Goal: Information Seeking & Learning: Learn about a topic

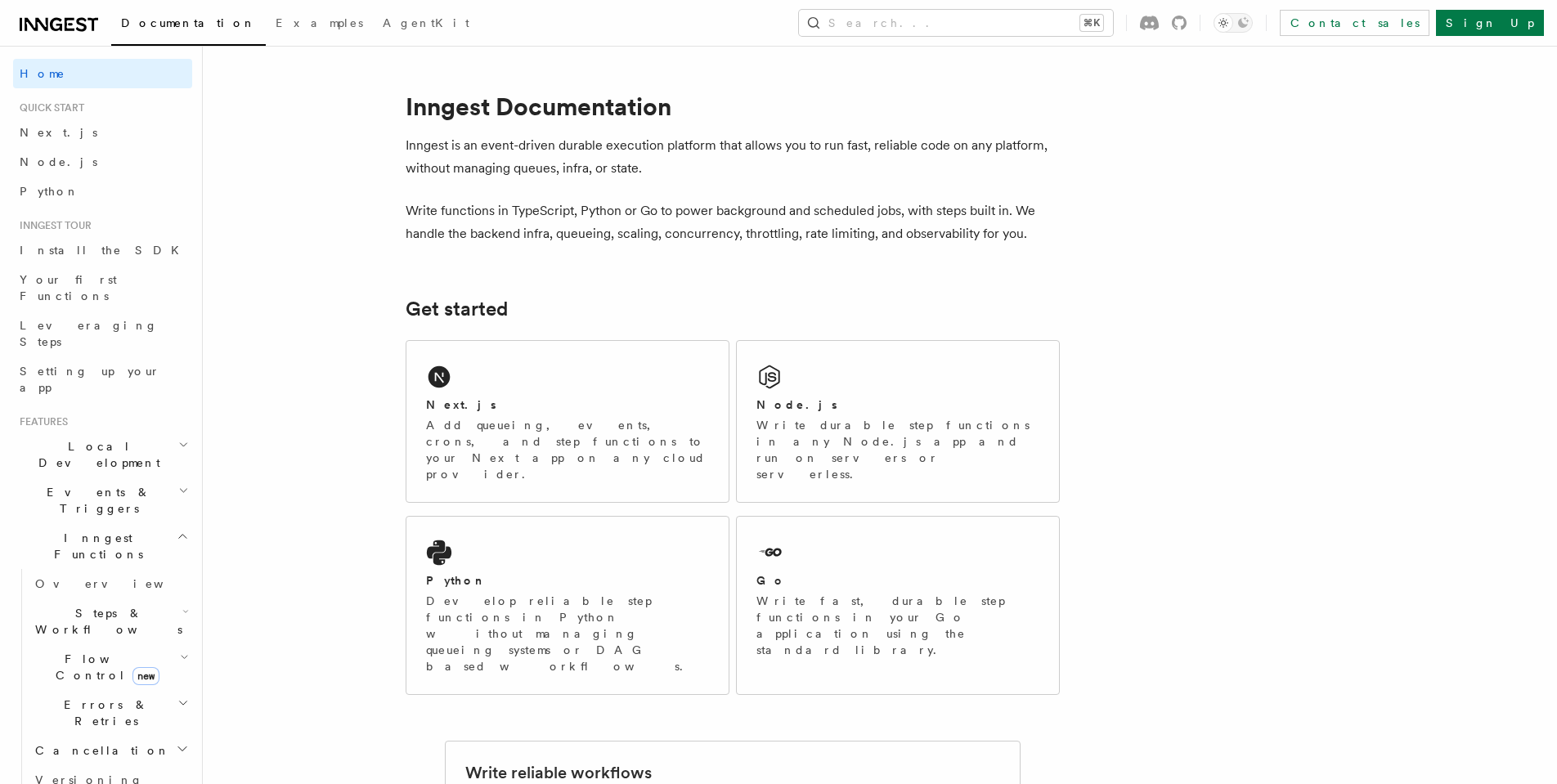
click at [165, 599] on h2 "Steps & Workflows" at bounding box center [110, 622] width 163 height 46
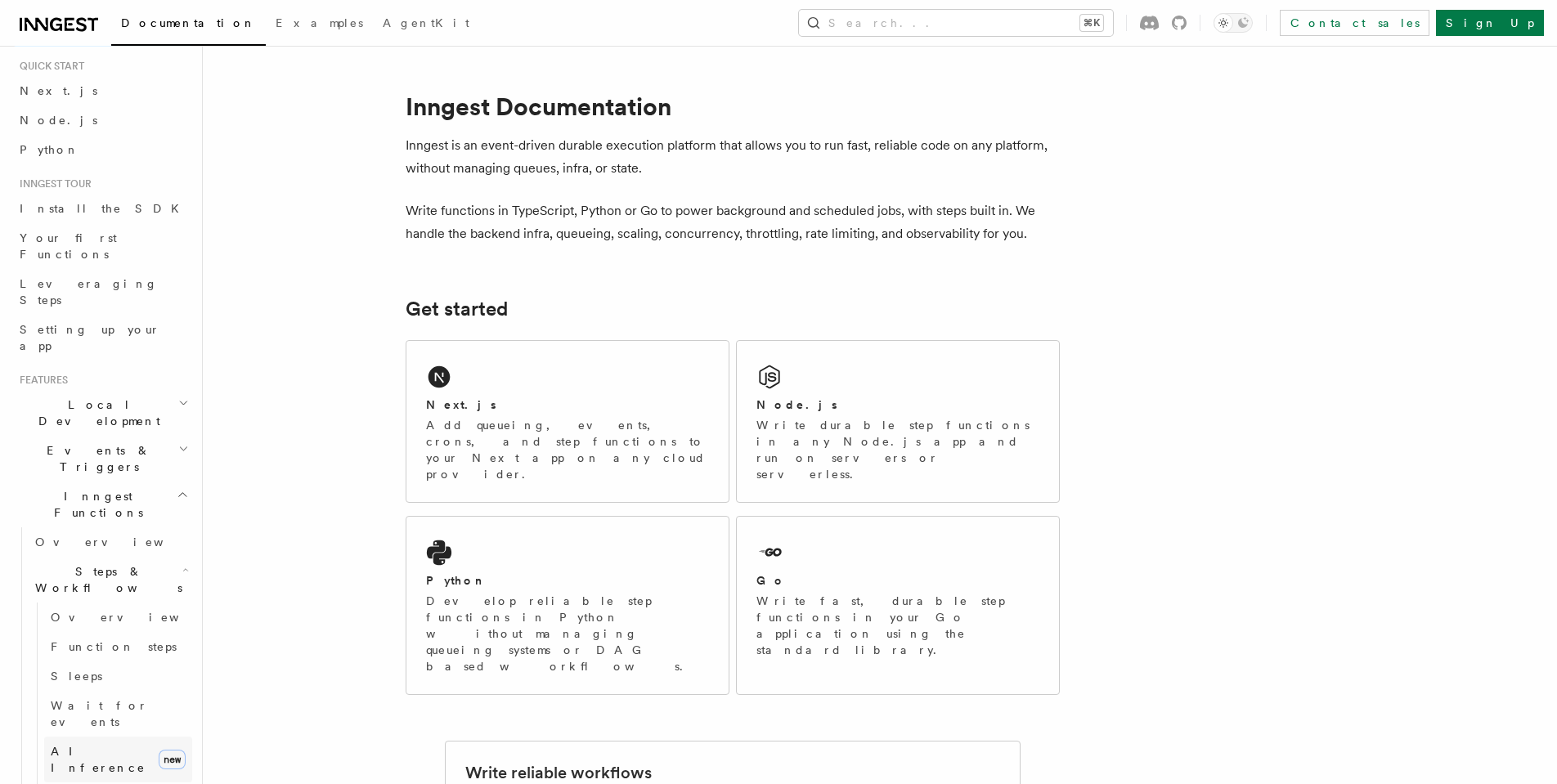
scroll to position [173, 0]
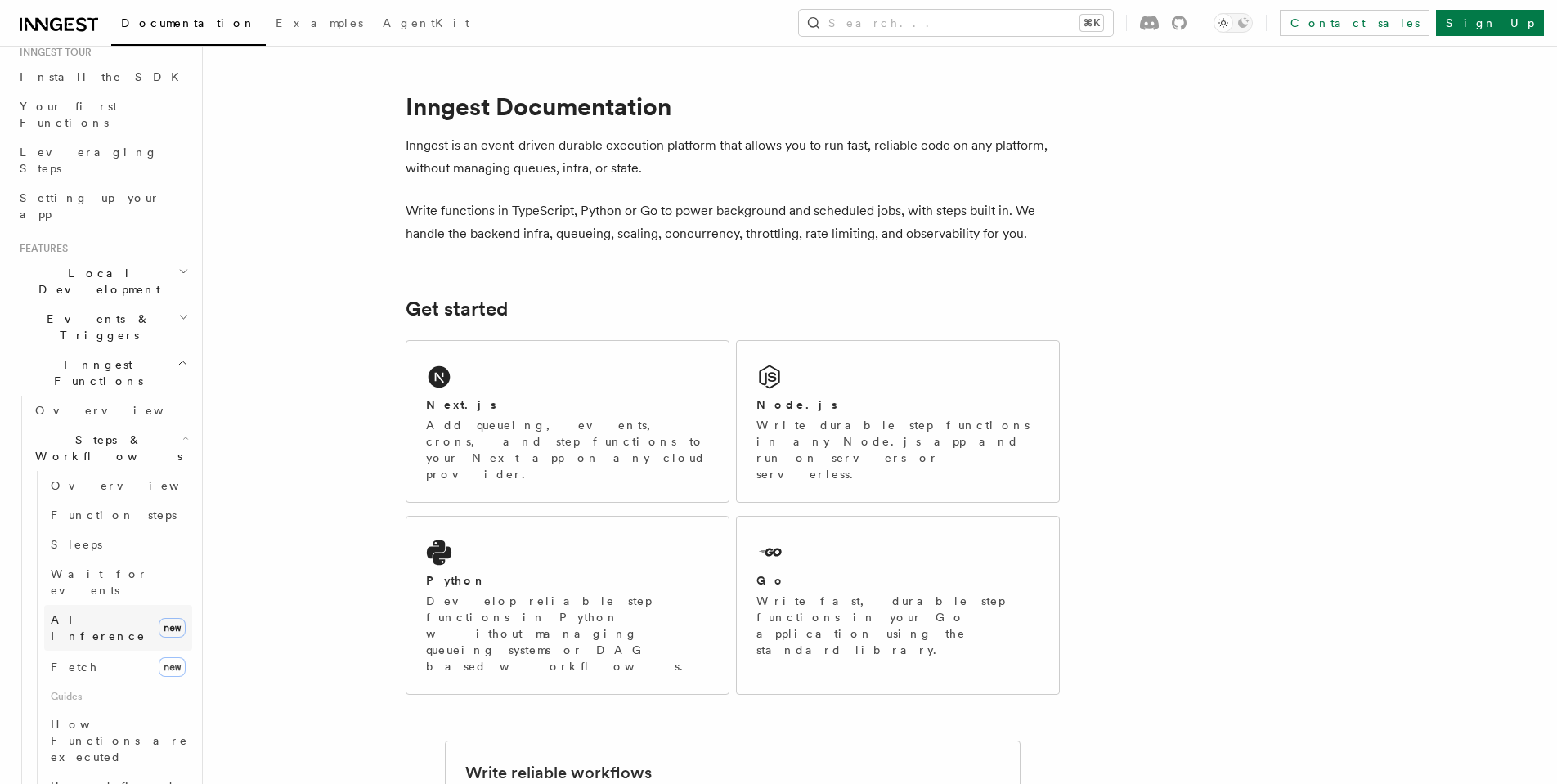
click at [106, 613] on span "AI Inference" at bounding box center [97, 628] width 94 height 29
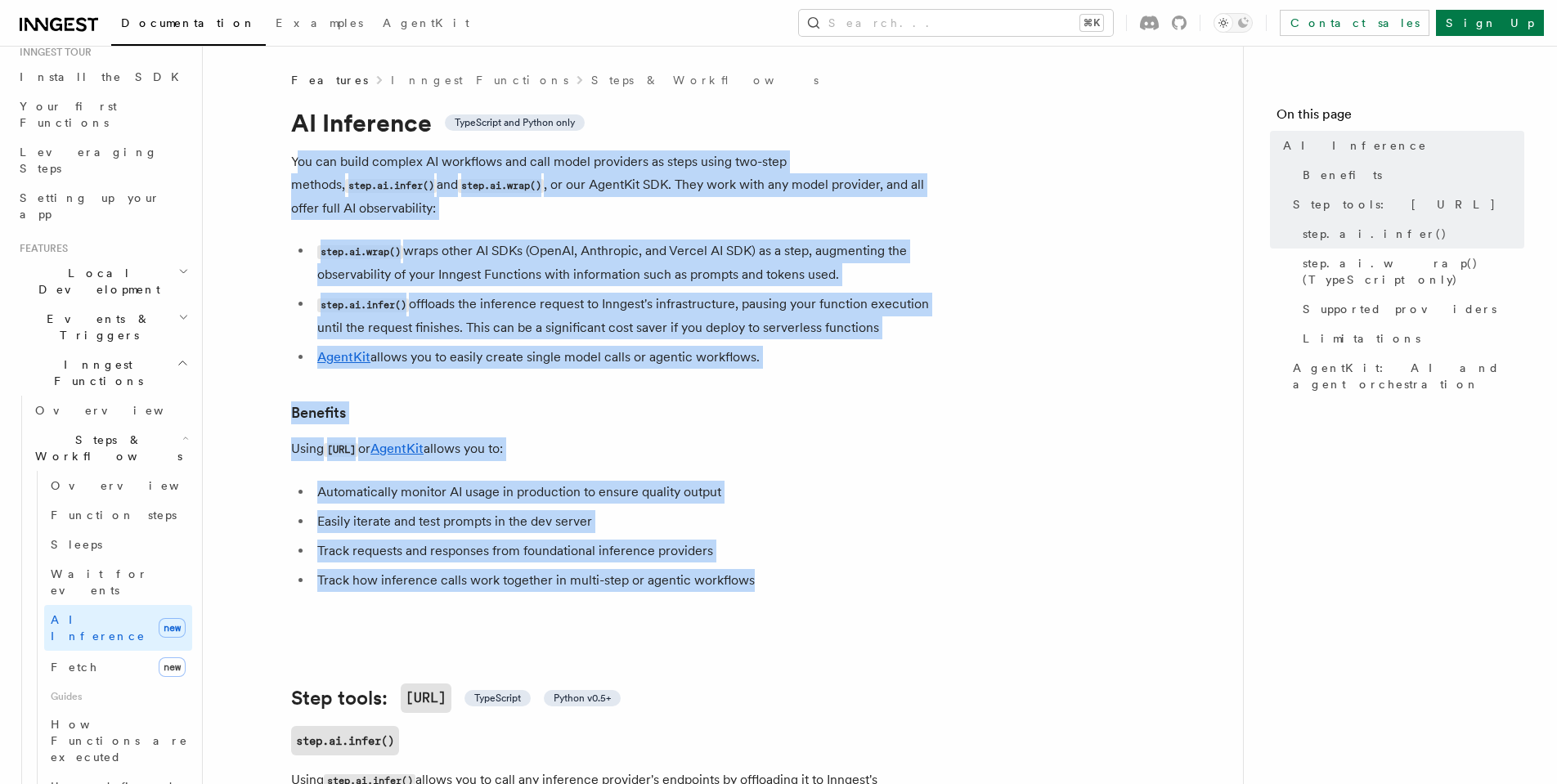
drag, startPoint x: 298, startPoint y: 163, endPoint x: 902, endPoint y: 622, distance: 758.6
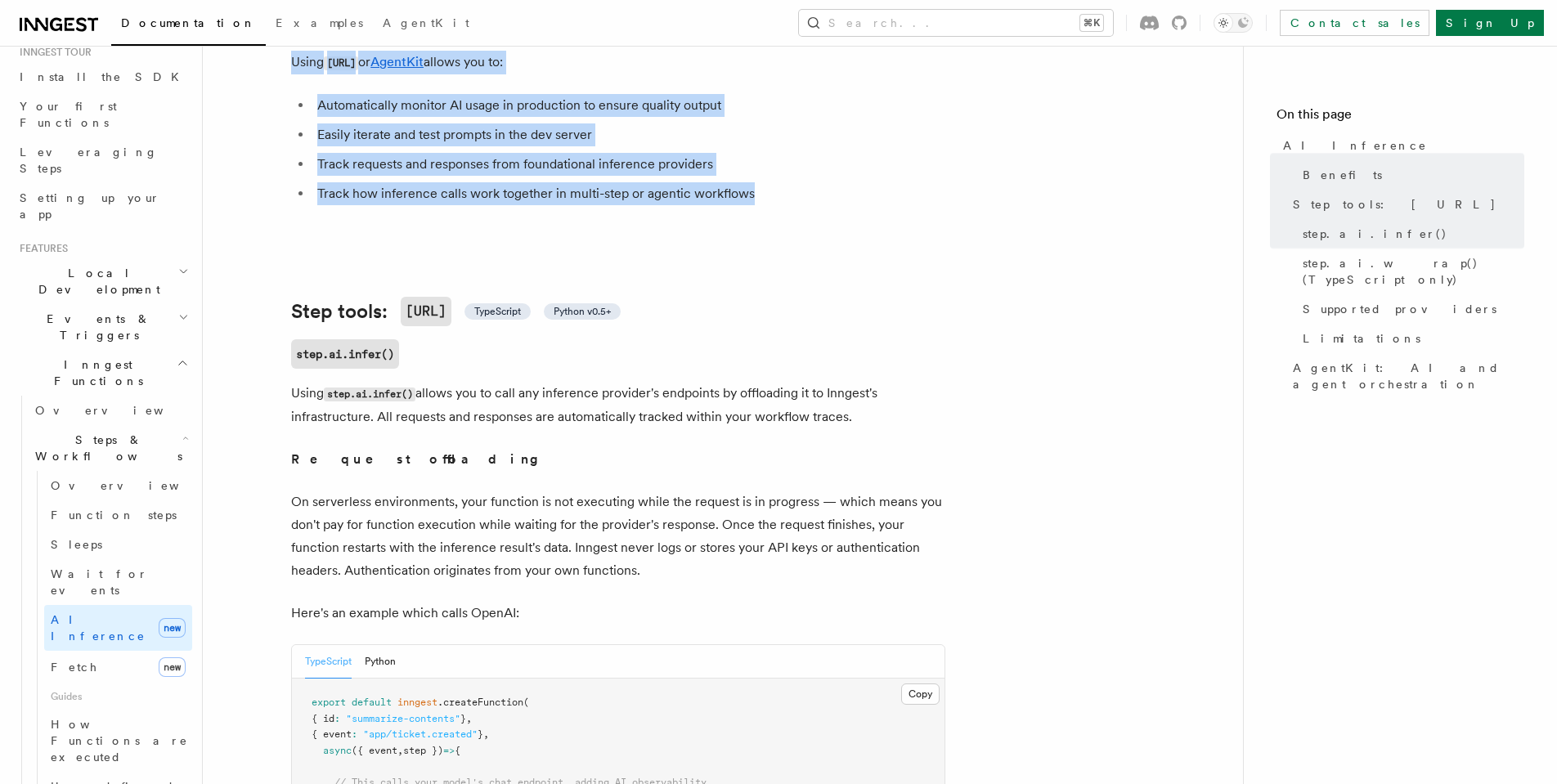
scroll to position [393, 0]
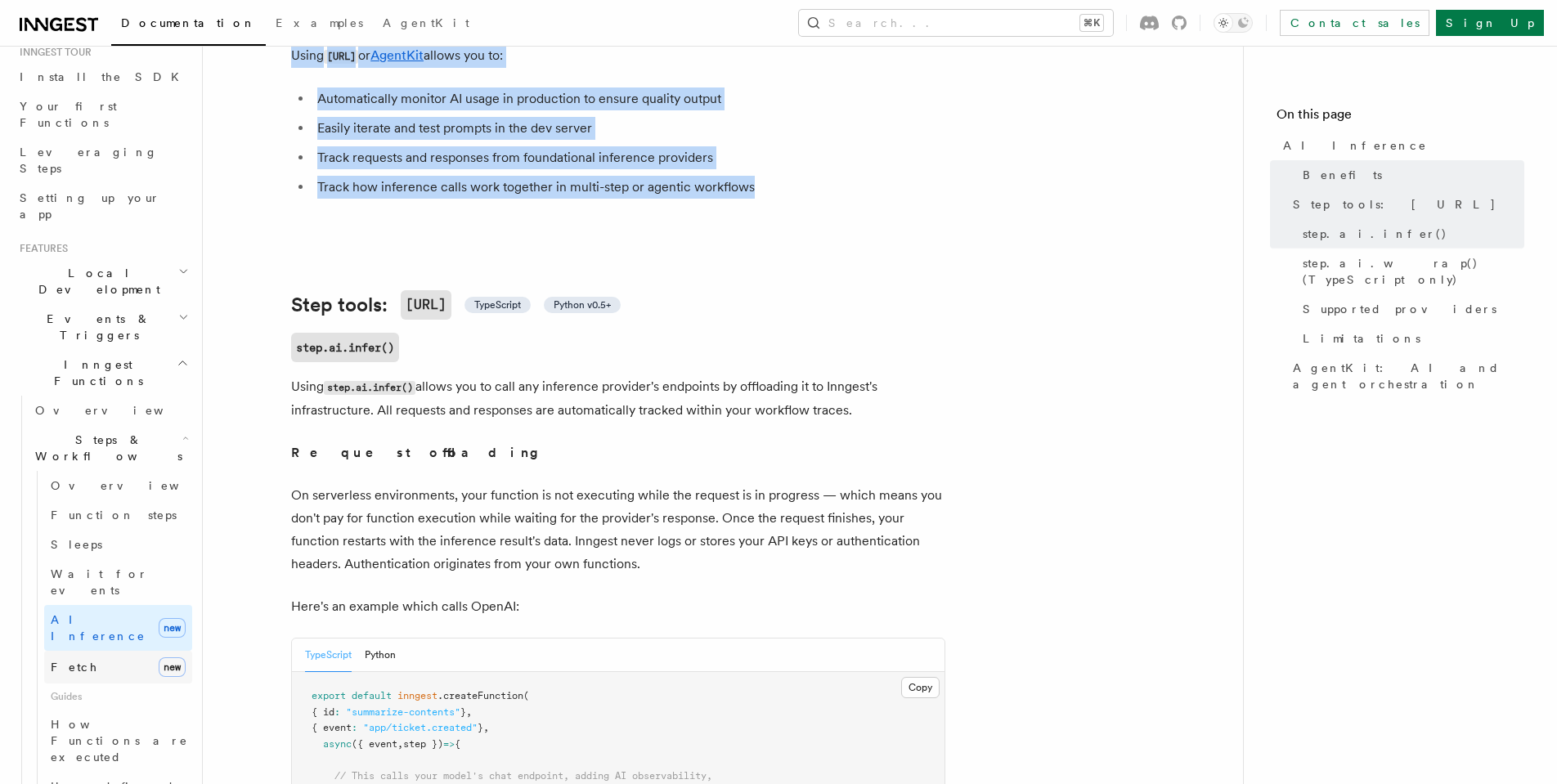
click at [70, 659] on span "Fetch" at bounding box center [74, 668] width 48 height 17
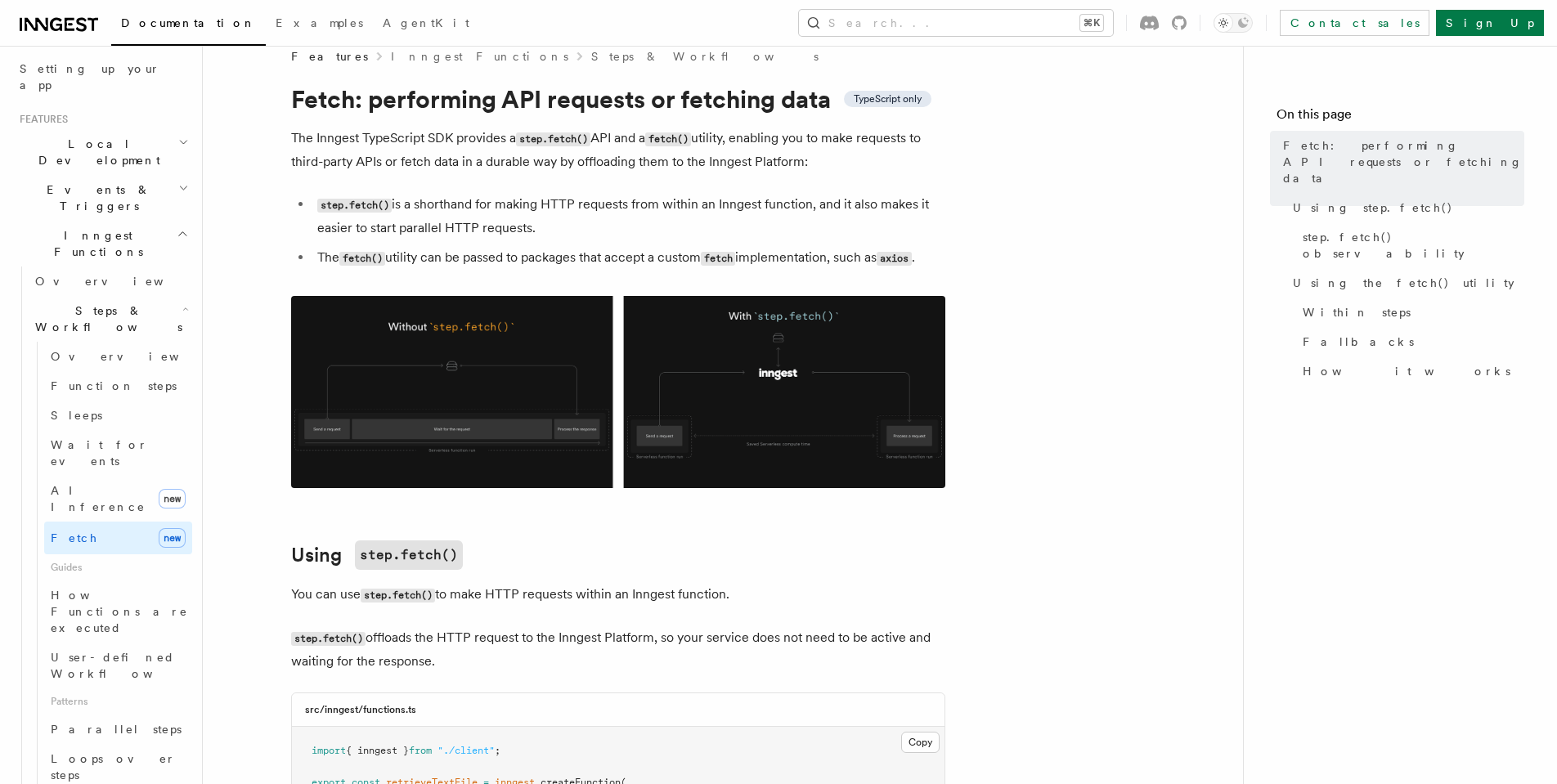
scroll to position [391, 0]
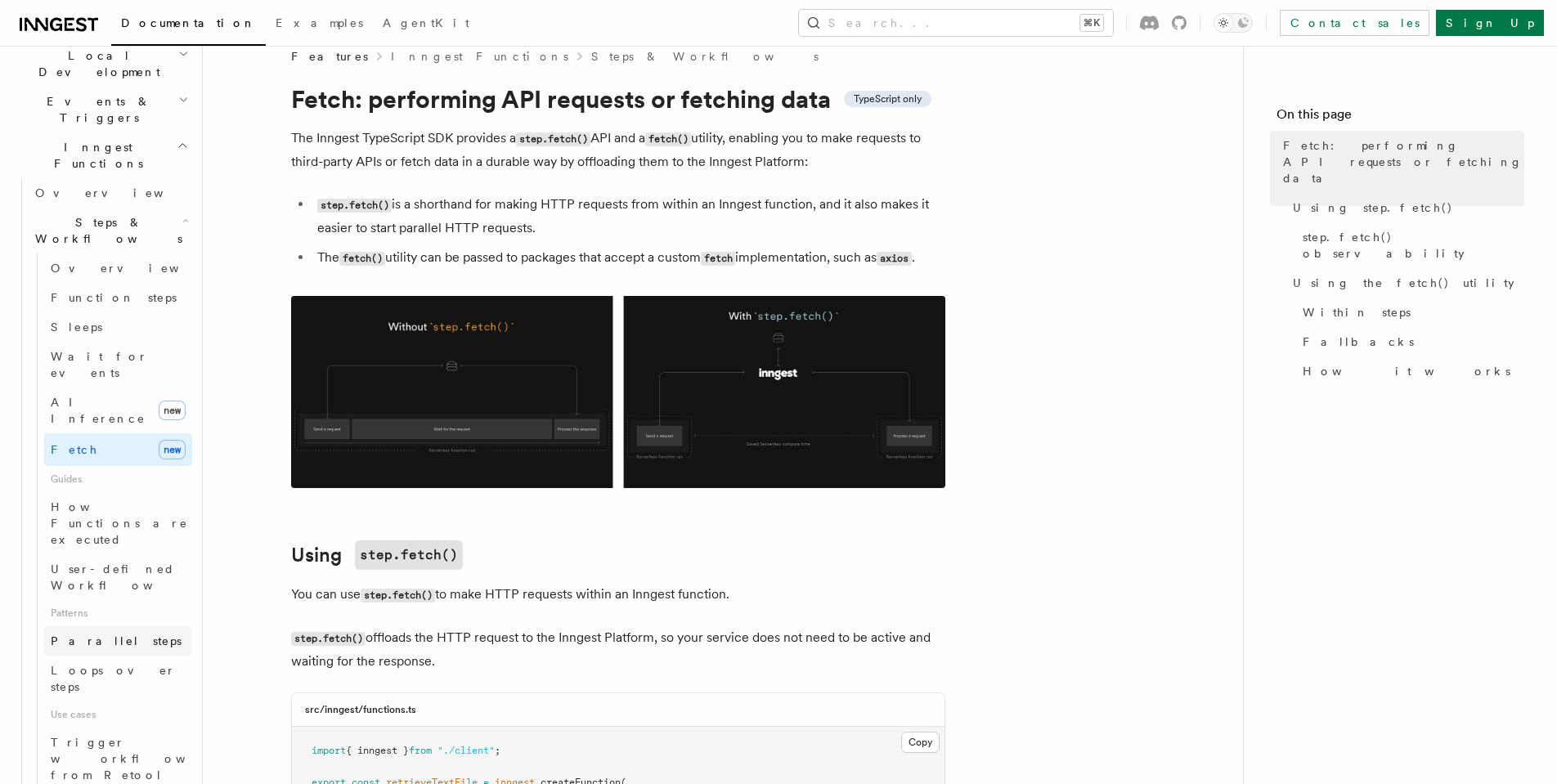
click at [133, 626] on link "Parallel steps" at bounding box center [117, 641] width 148 height 29
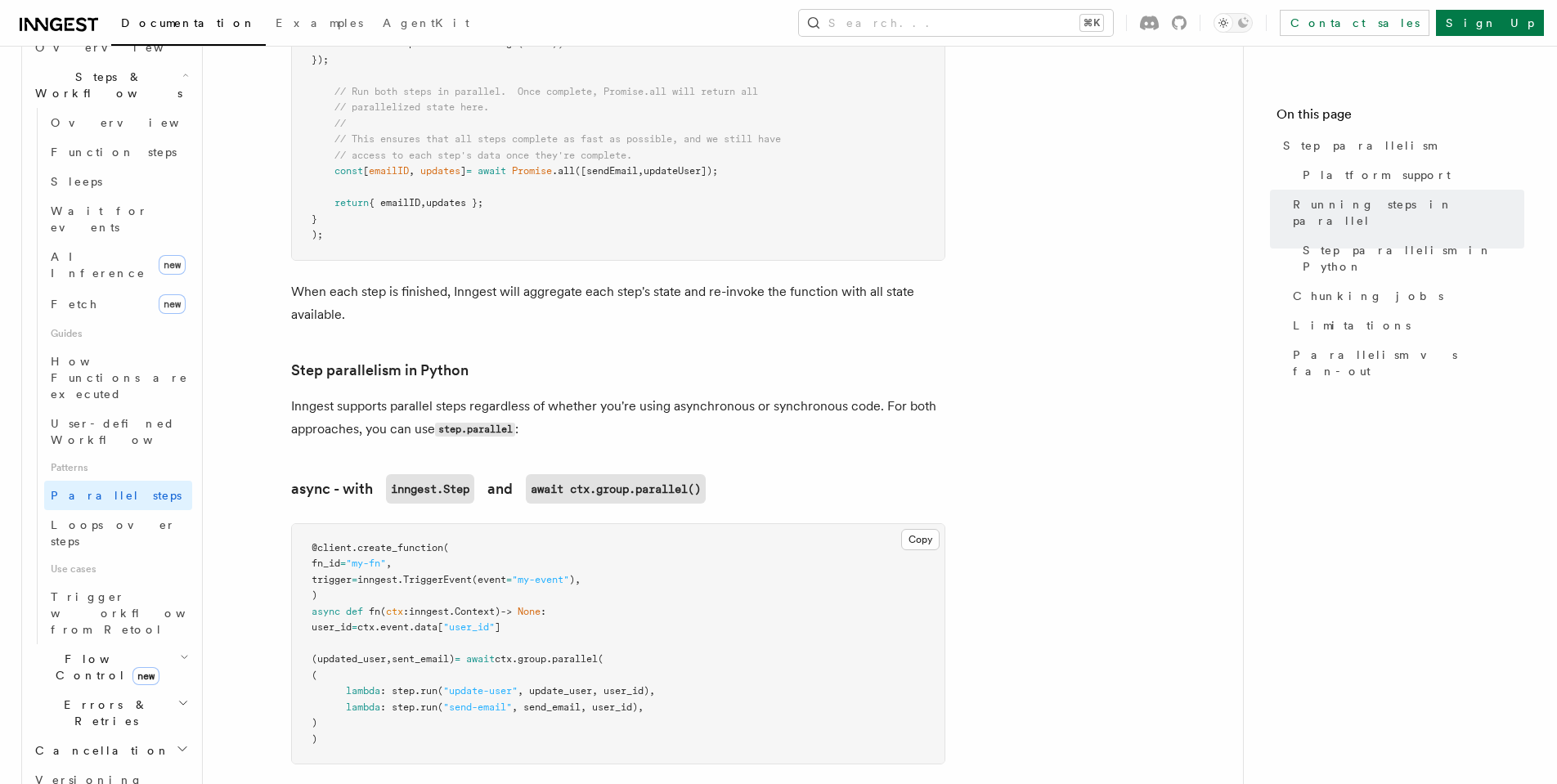
scroll to position [558, 0]
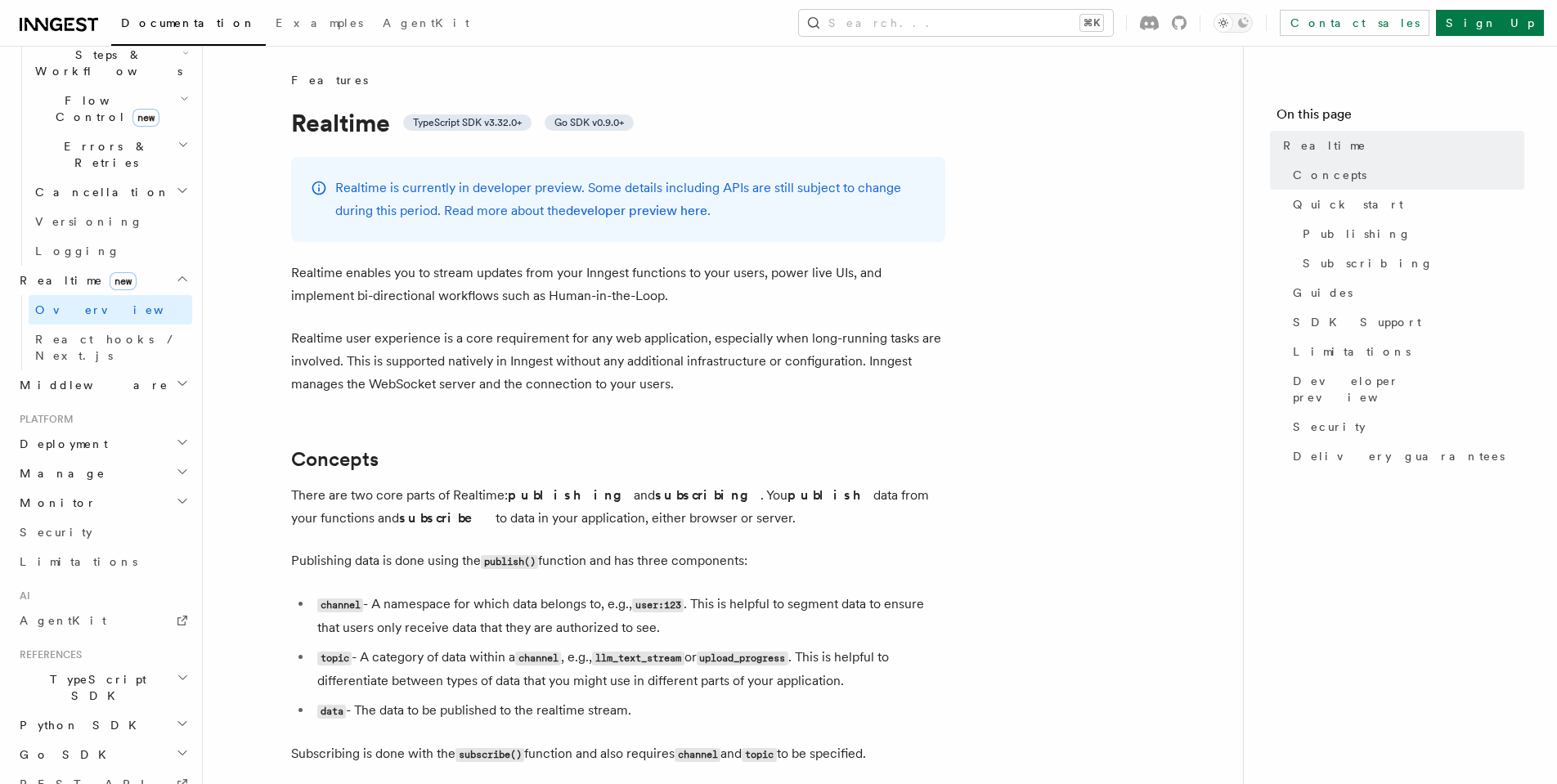
click at [334, 184] on div "Realtime is currently in developer preview. Some details including APIs are sti…" at bounding box center [617, 199] width 654 height 85
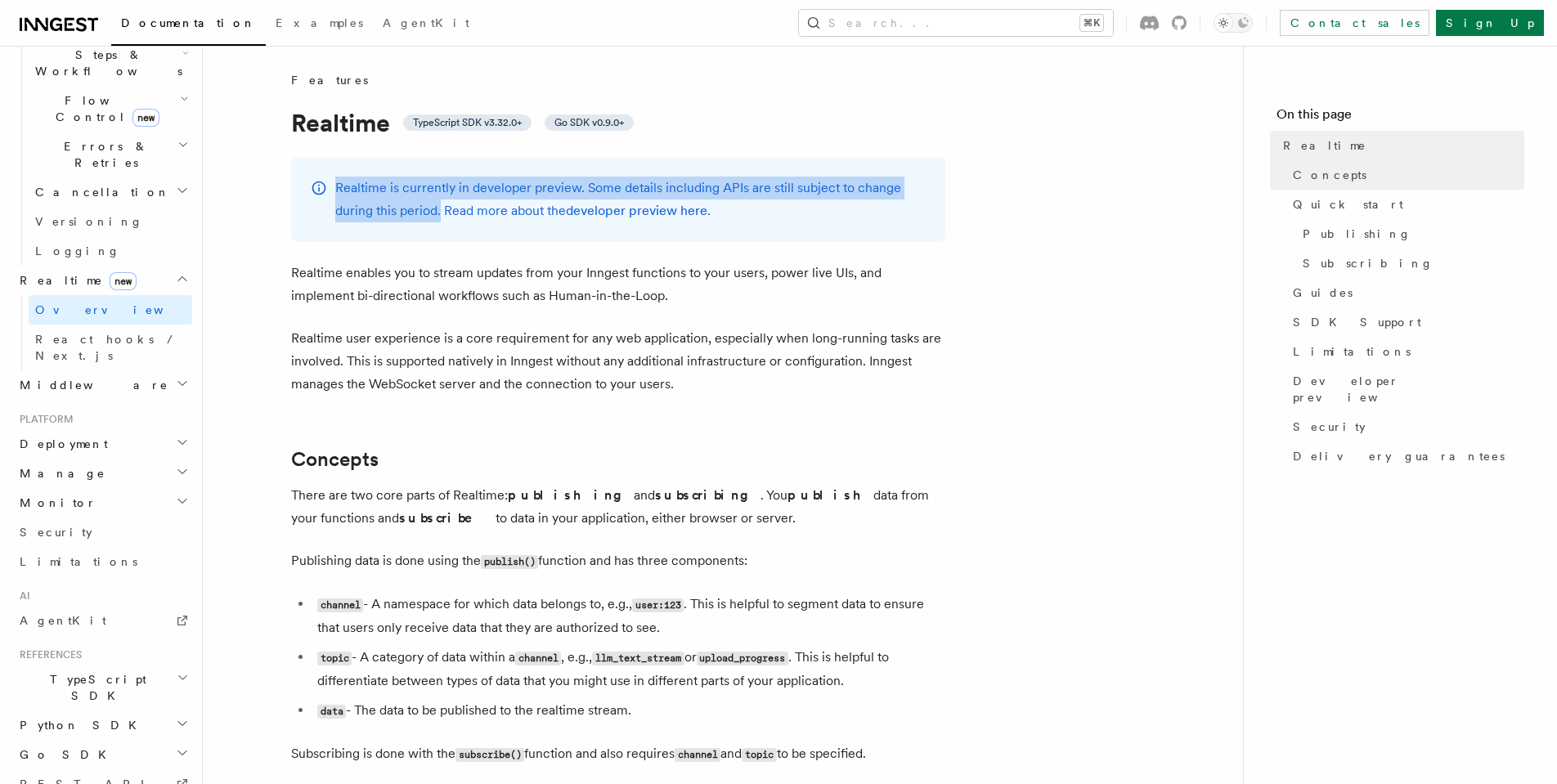
drag, startPoint x: 335, startPoint y: 184, endPoint x: 478, endPoint y: 222, distance: 148.0
click at [434, 215] on div "Realtime is currently in developer preview. Some details including APIs are sti…" at bounding box center [617, 199] width 654 height 85
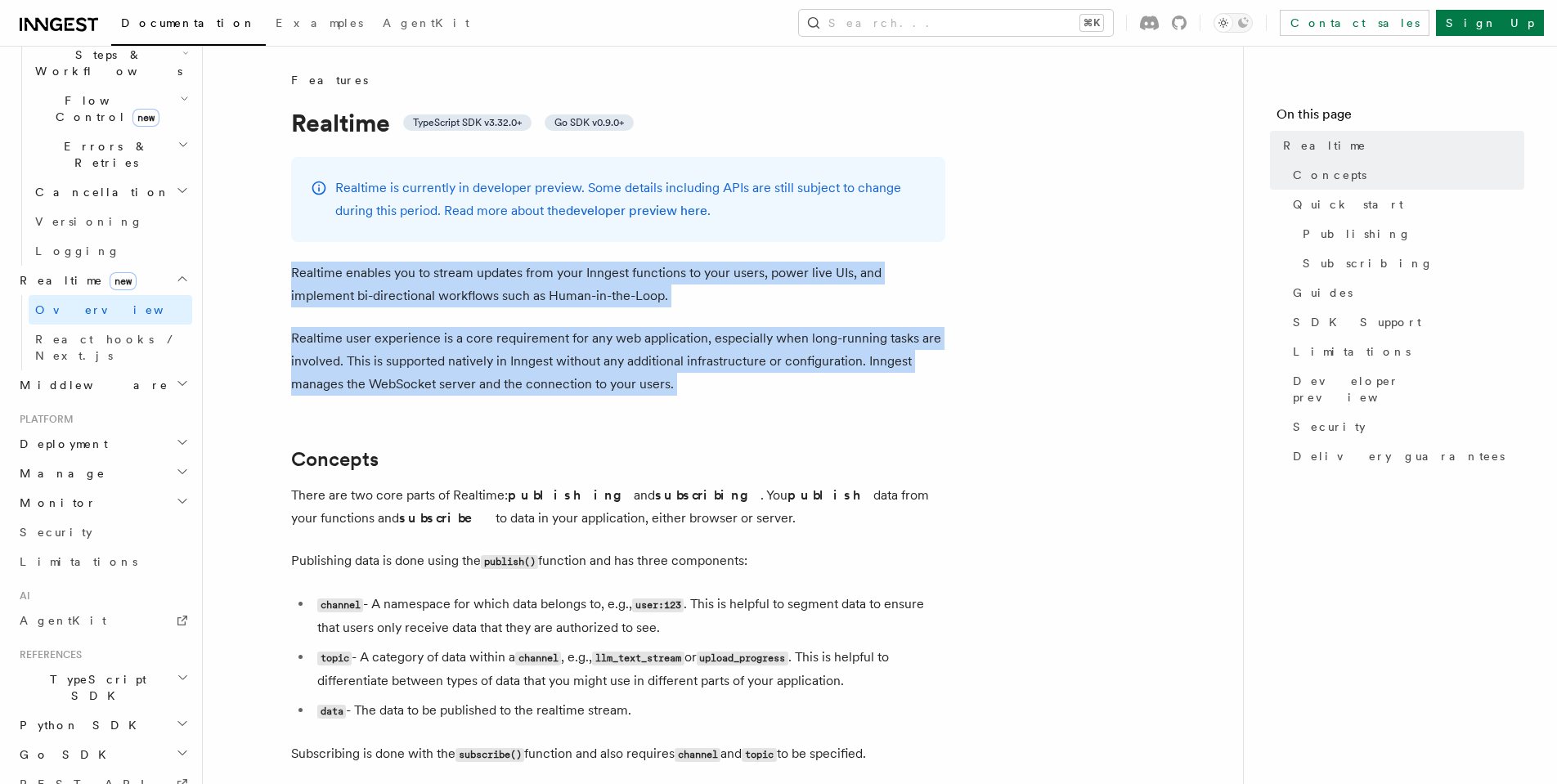
drag, startPoint x: 276, startPoint y: 274, endPoint x: 481, endPoint y: 412, distance: 247.1
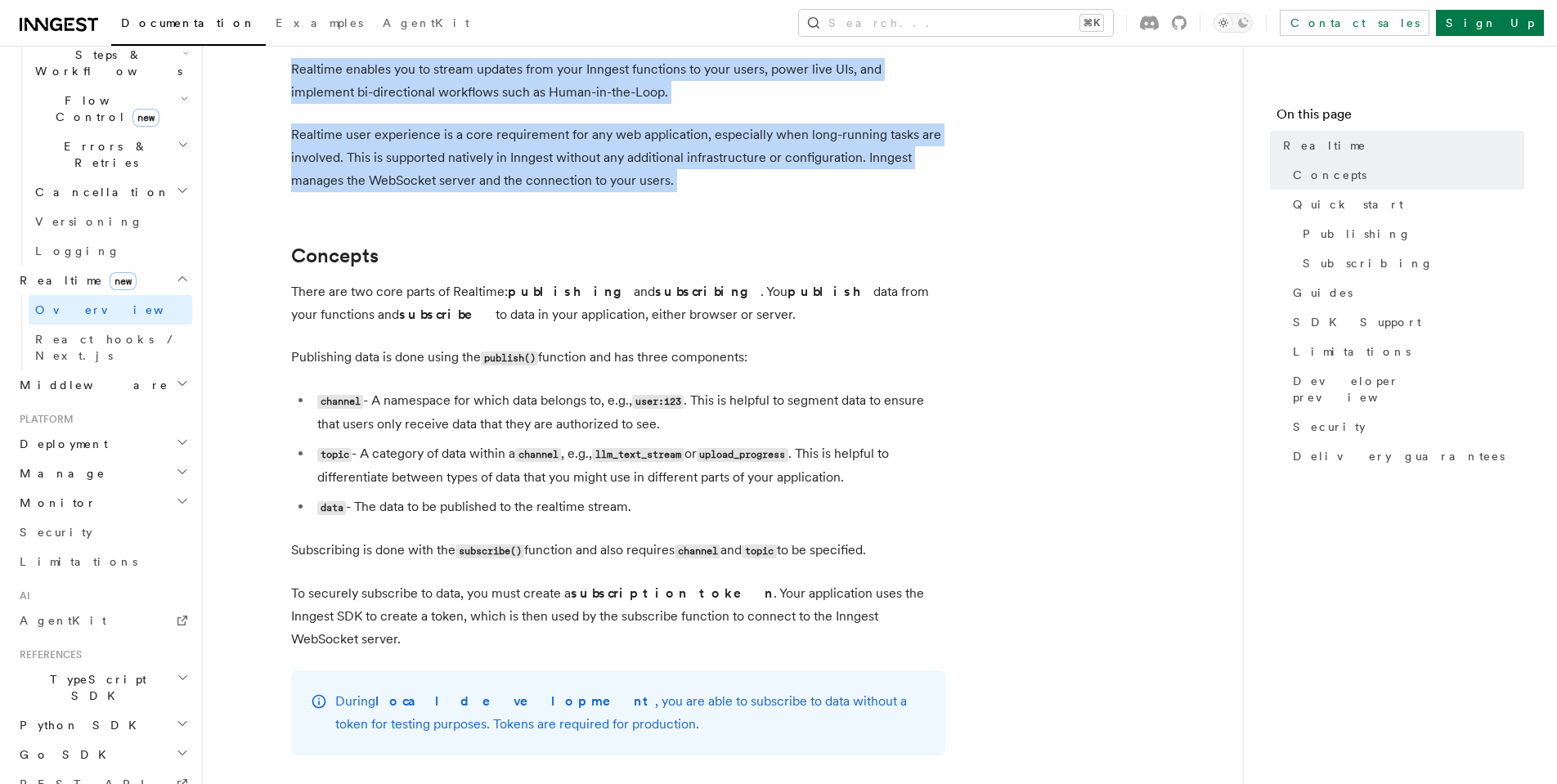
scroll to position [286, 0]
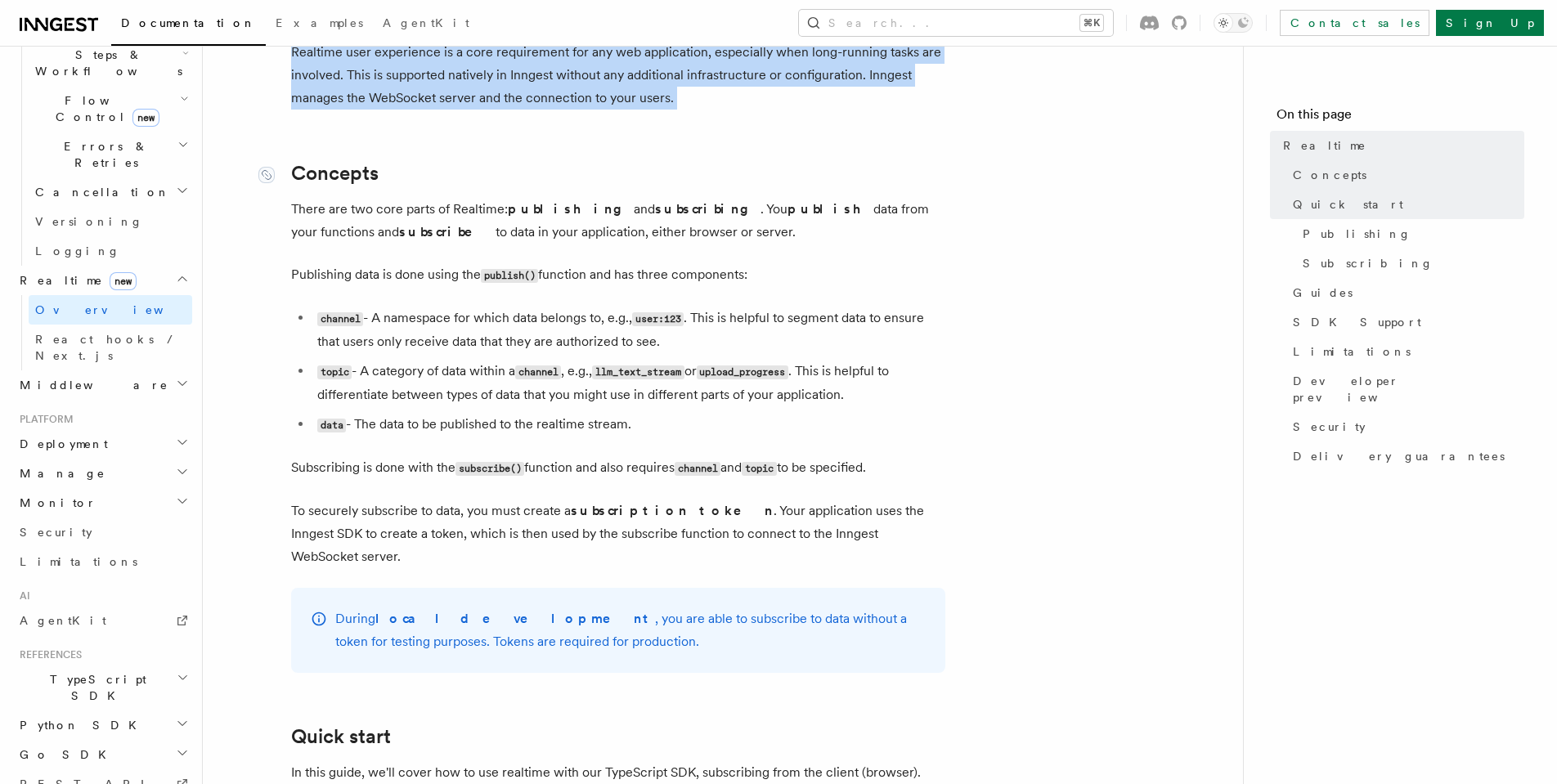
click at [305, 217] on p "There are two core parts of Realtime: publishing and subscribing . You publish …" at bounding box center [617, 221] width 654 height 46
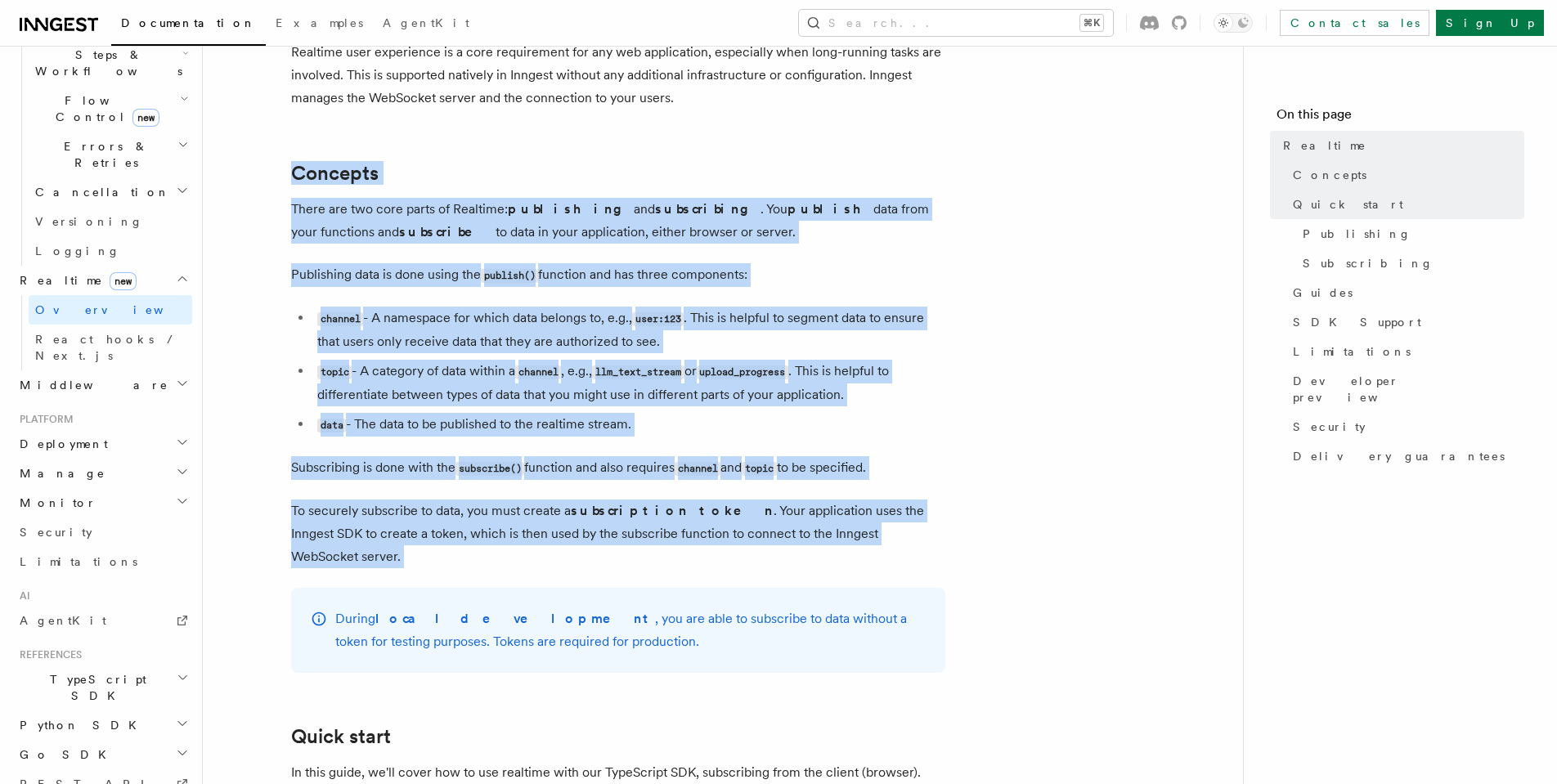
drag, startPoint x: 292, startPoint y: 160, endPoint x: 645, endPoint y: 556, distance: 530.5
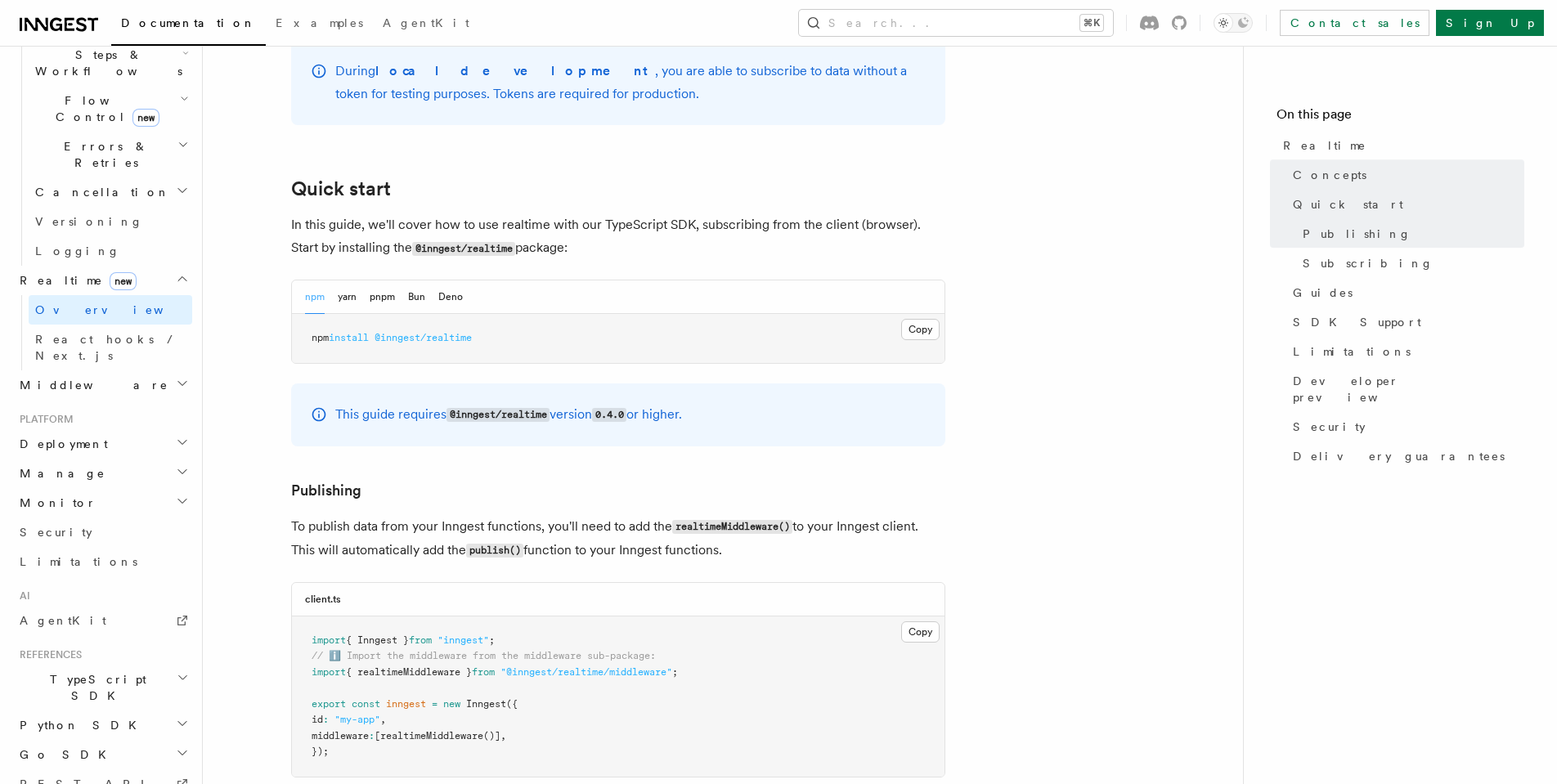
scroll to position [877, 0]
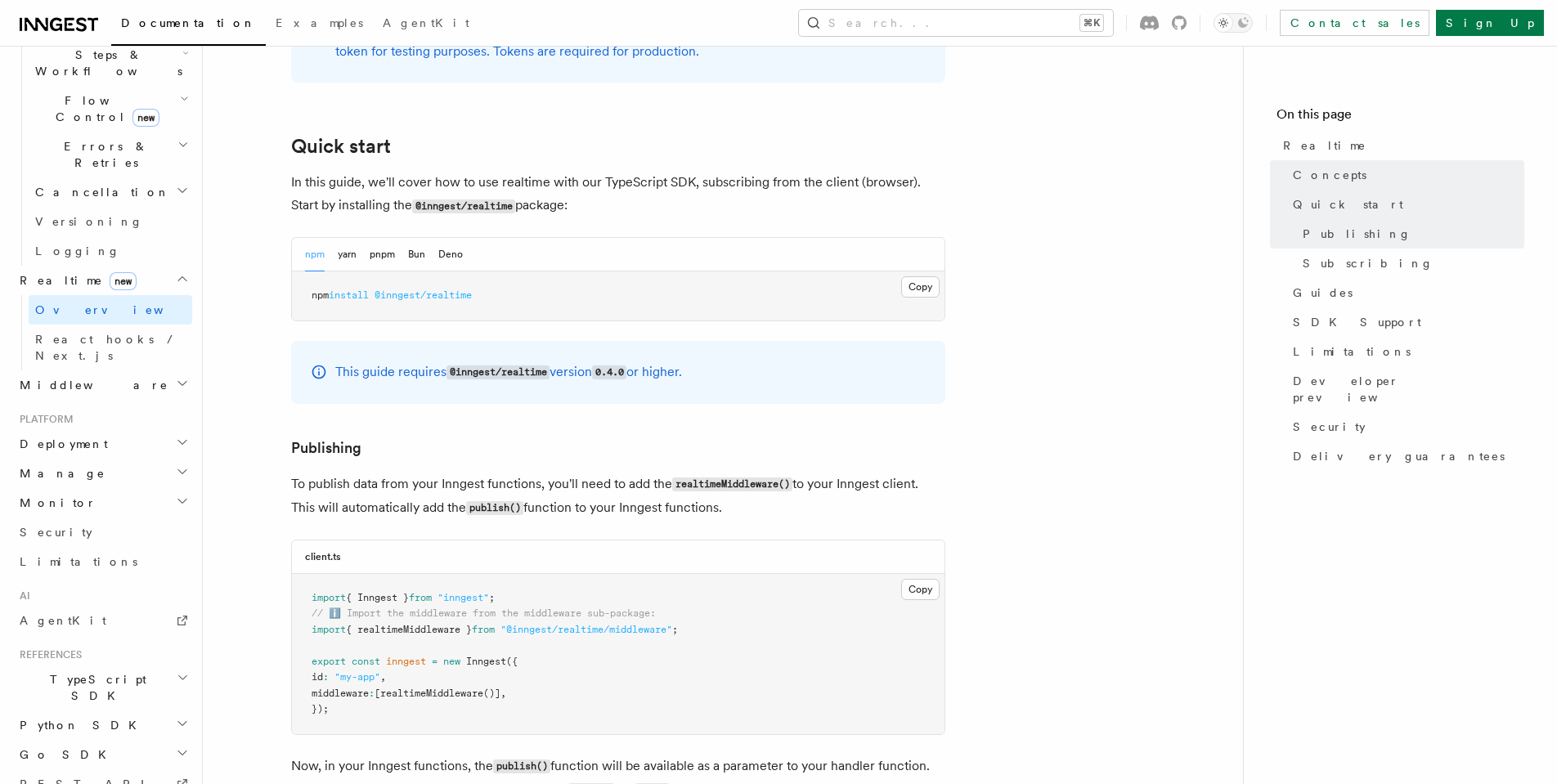
click at [415, 290] on span "@inngest/realtime" at bounding box center [423, 295] width 97 height 11
drag, startPoint x: 416, startPoint y: 267, endPoint x: 479, endPoint y: 270, distance: 63.1
click at [471, 290] on span "@inngest/realtime" at bounding box center [423, 295] width 97 height 11
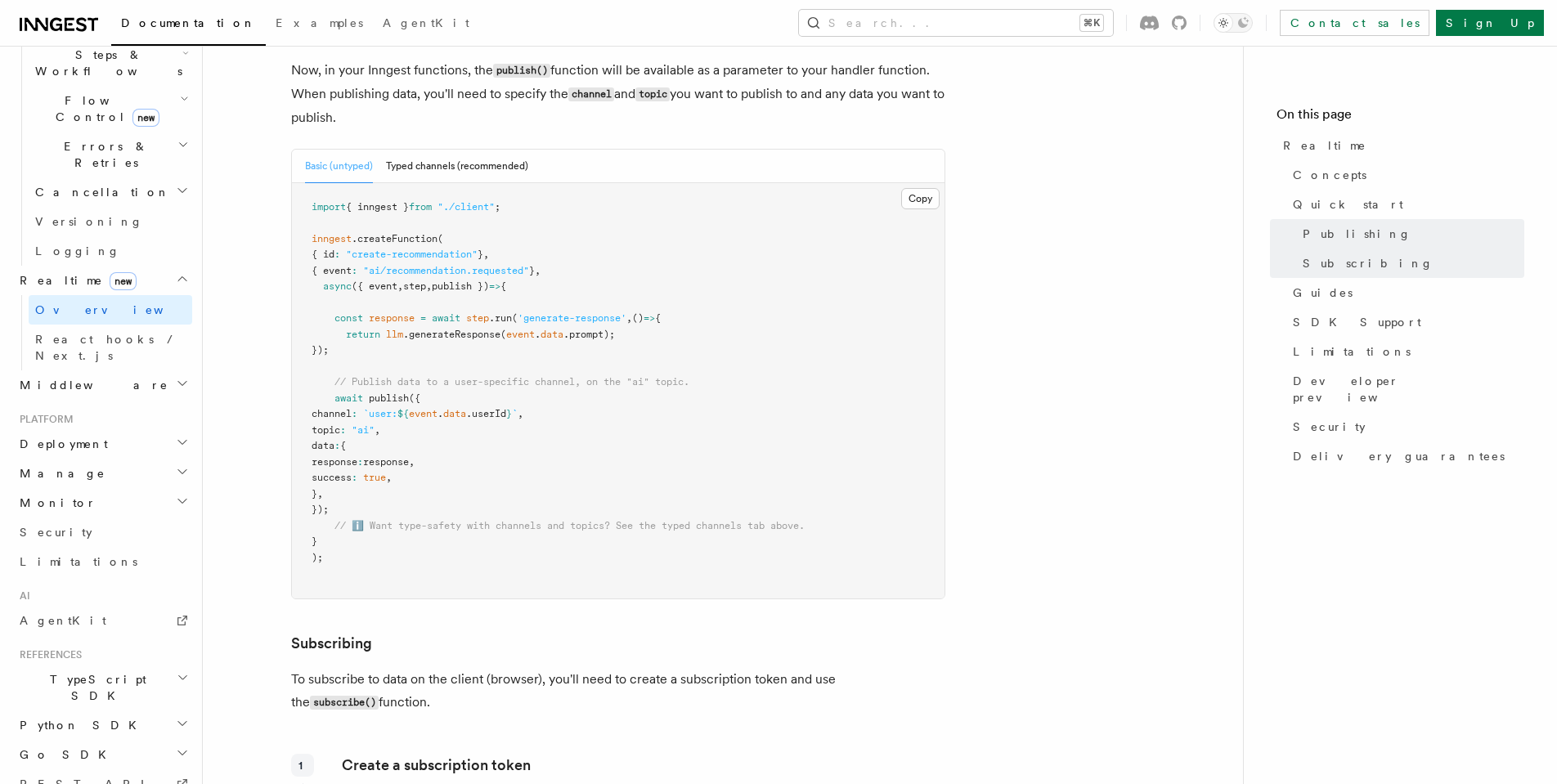
scroll to position [1449, 0]
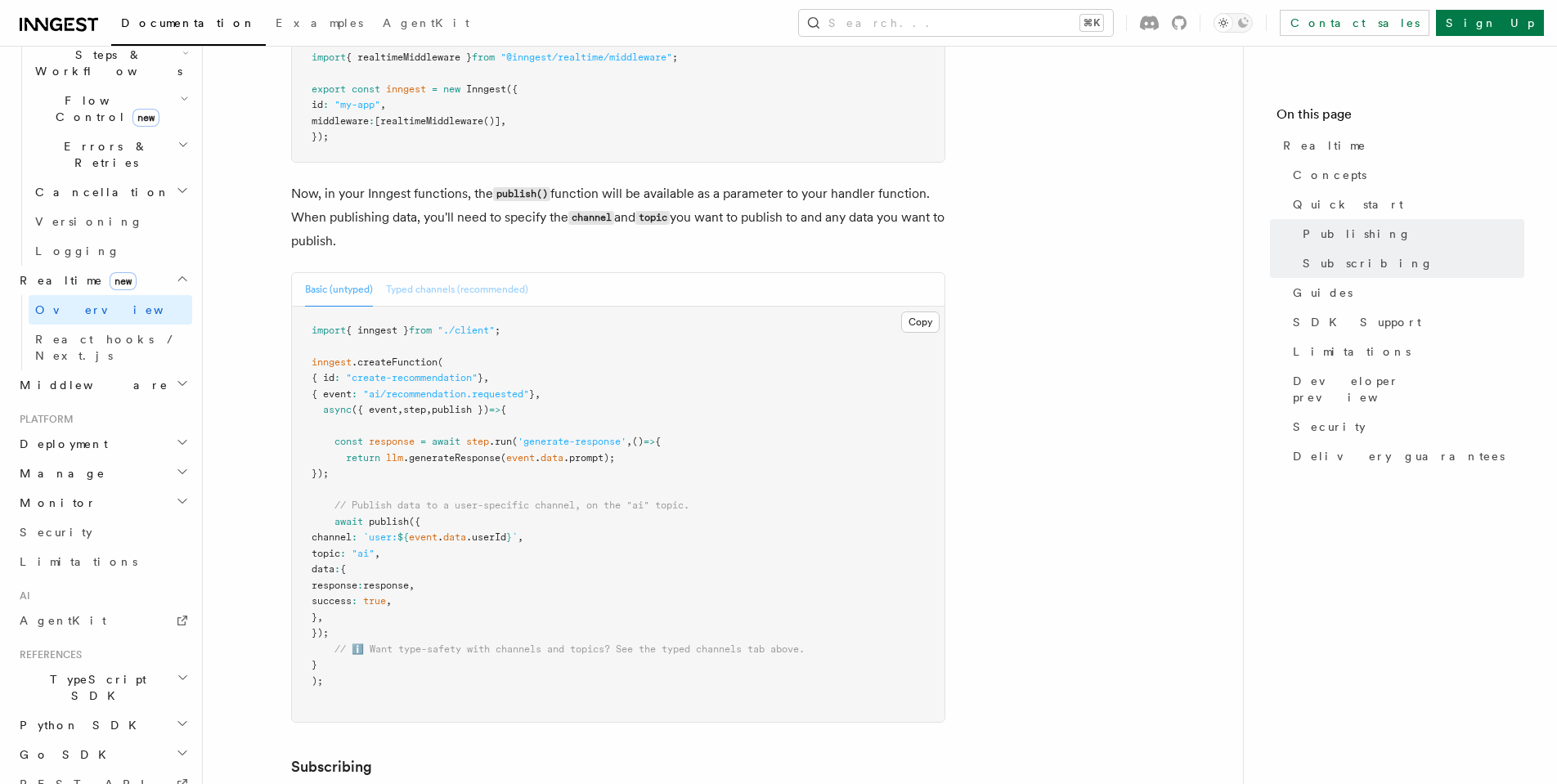
click at [444, 273] on button "Typed channels (recommended)" at bounding box center [457, 290] width 142 height 34
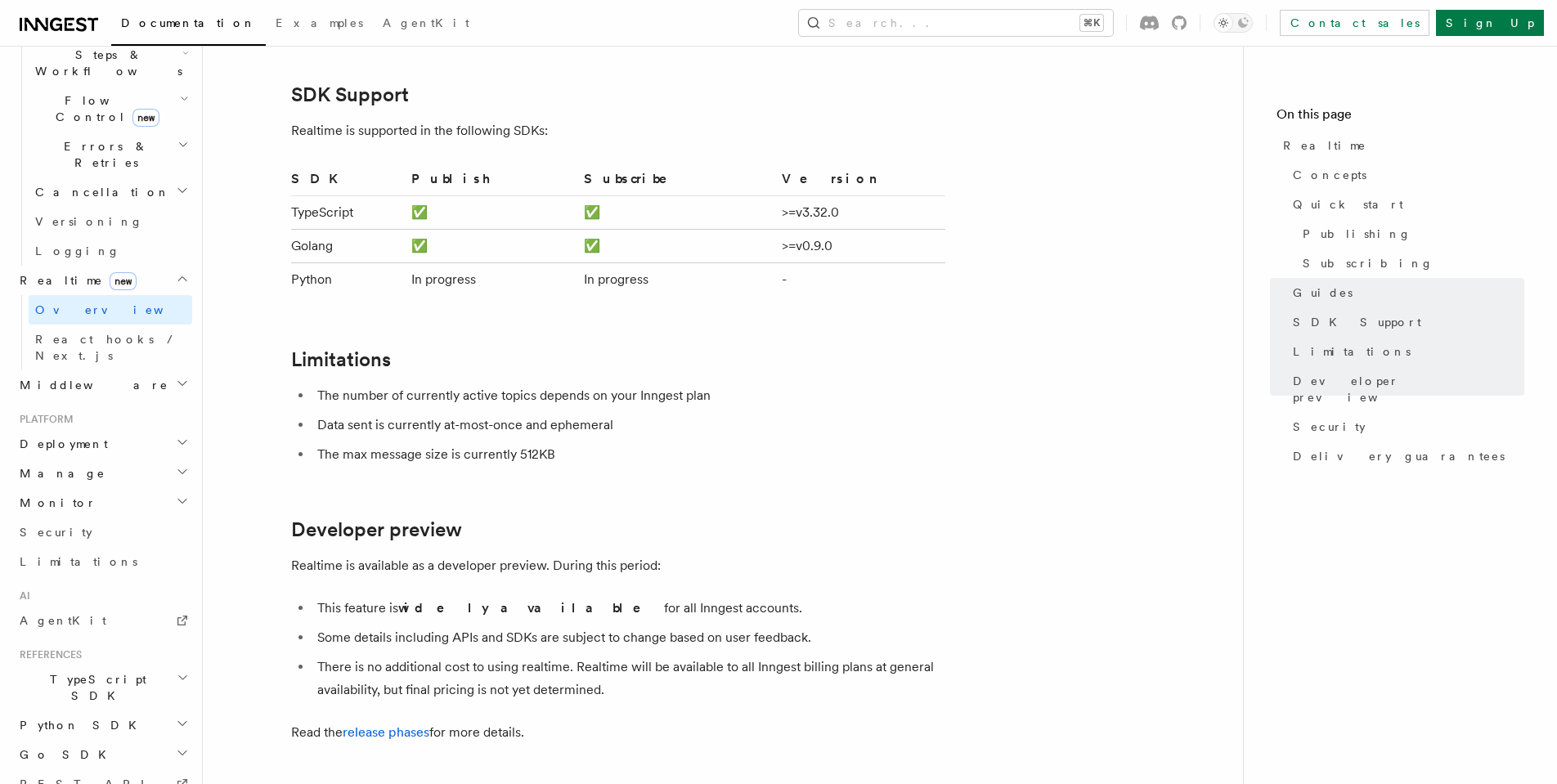
scroll to position [4393, 0]
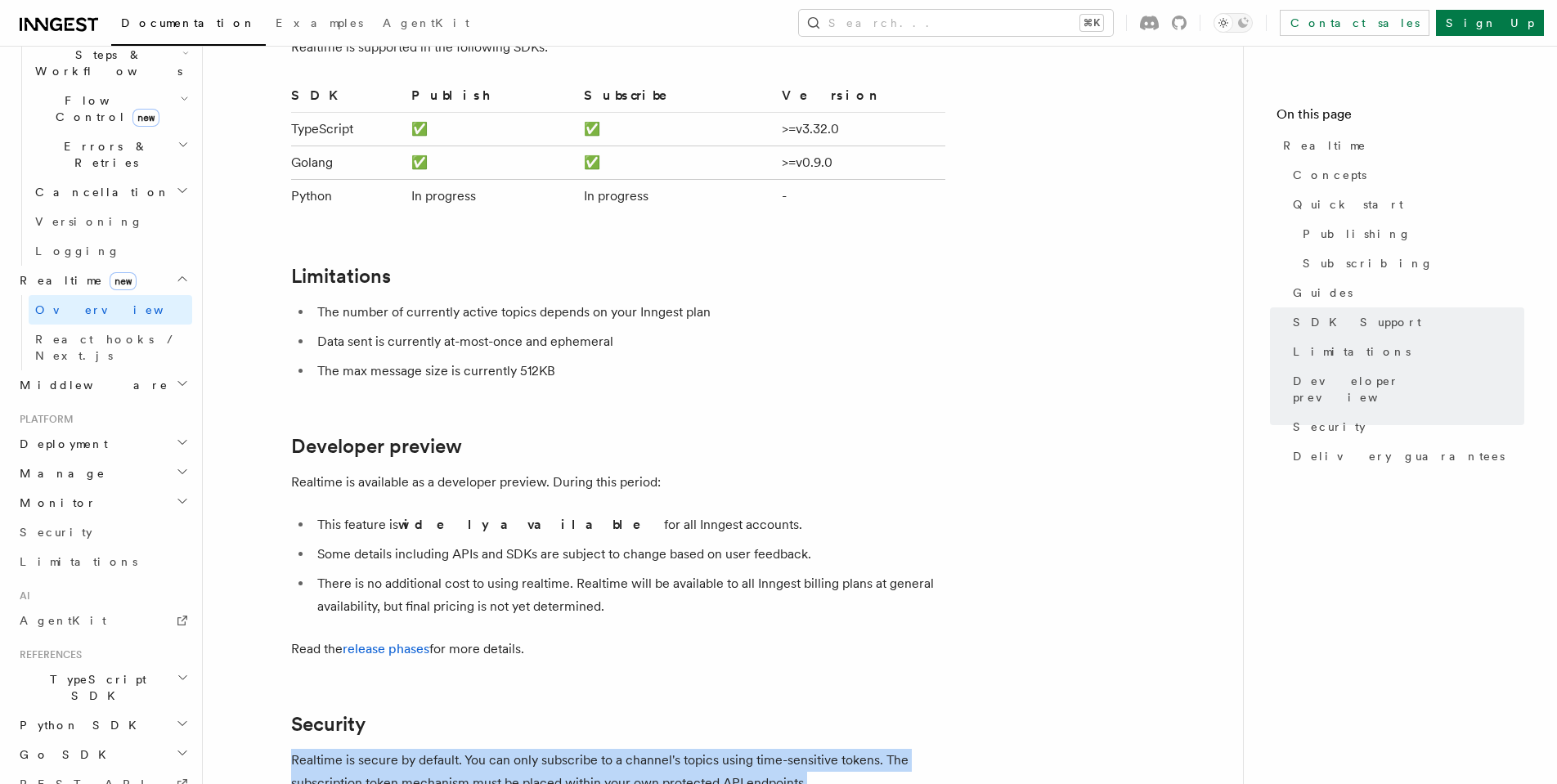
drag, startPoint x: 293, startPoint y: 641, endPoint x: 828, endPoint y: 669, distance: 535.7
click at [837, 749] on p "Realtime is secure by default. You can only subscribe to a channel's topics usi…" at bounding box center [617, 772] width 654 height 46
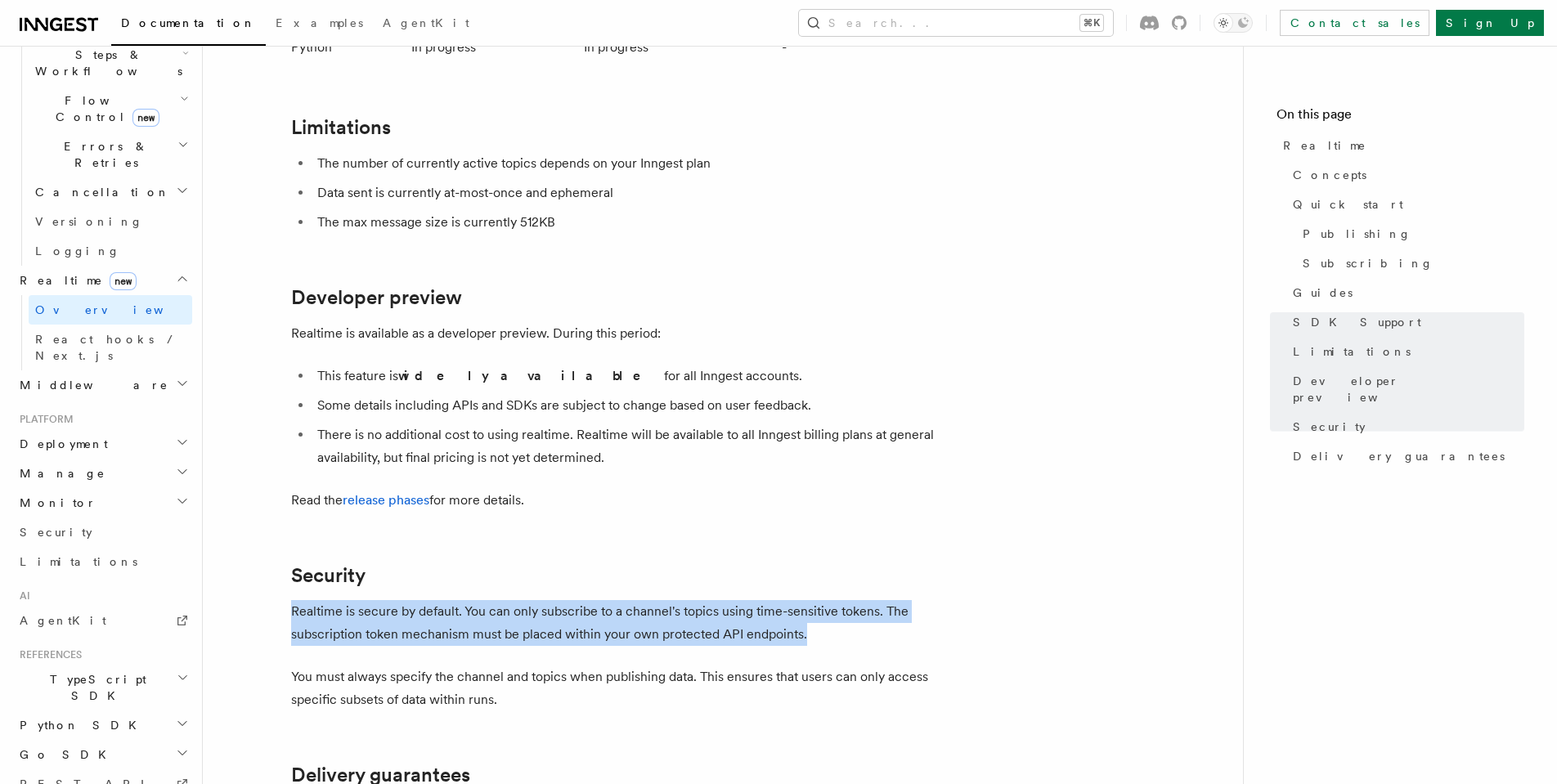
scroll to position [4556, 0]
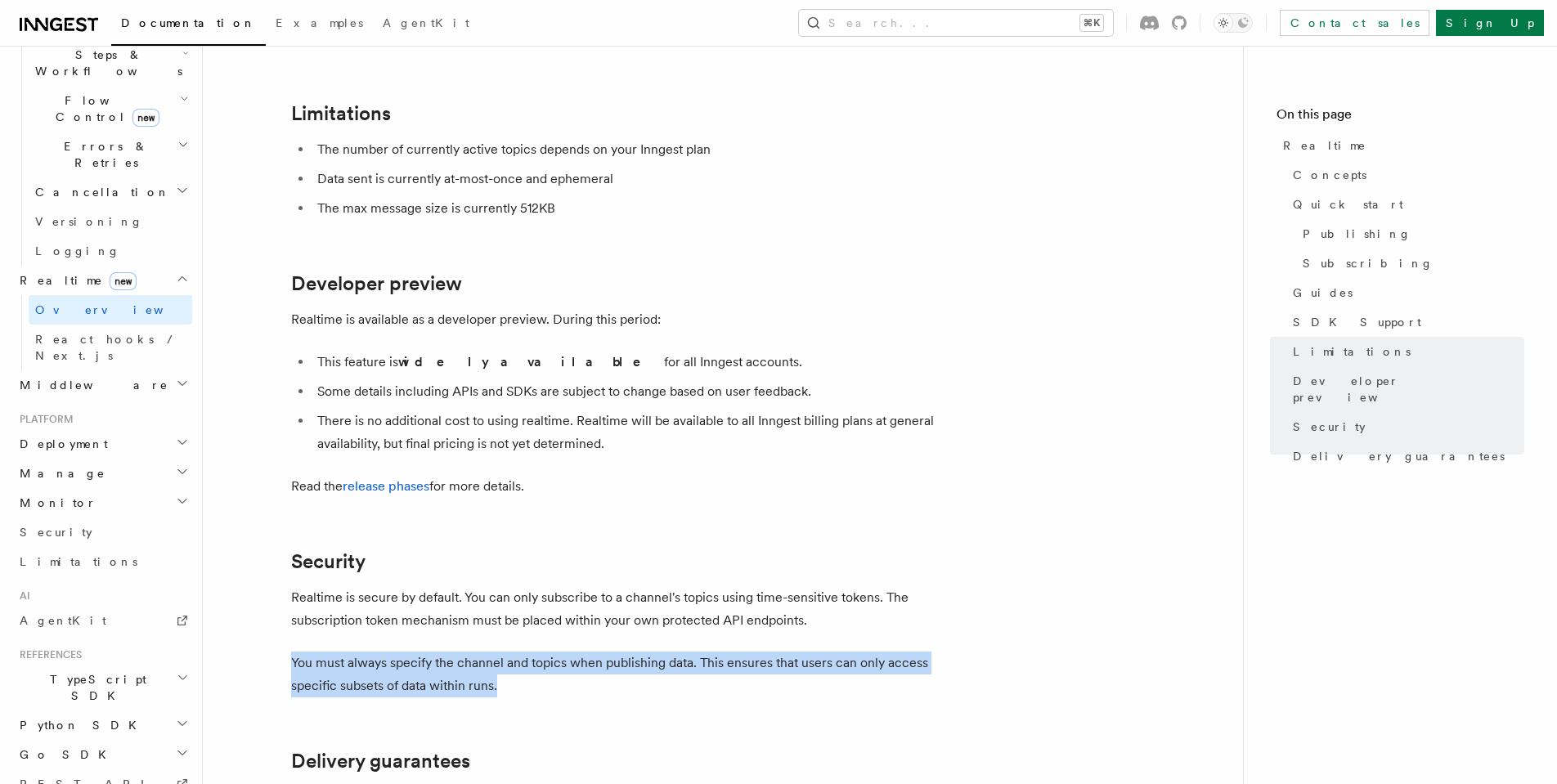
drag, startPoint x: 263, startPoint y: 539, endPoint x: 750, endPoint y: 579, distance: 488.6
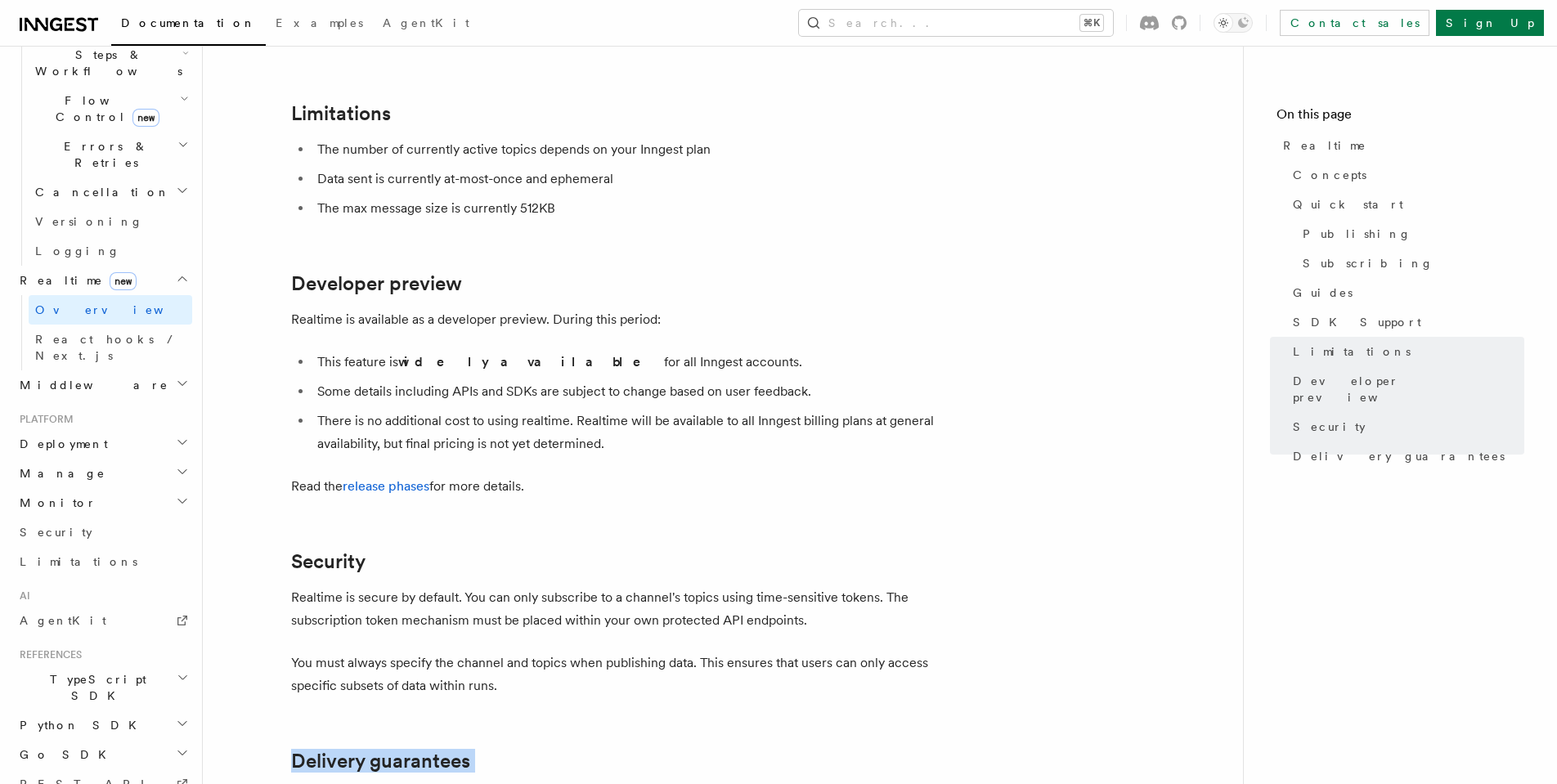
drag, startPoint x: 287, startPoint y: 640, endPoint x: 696, endPoint y: 703, distance: 413.8
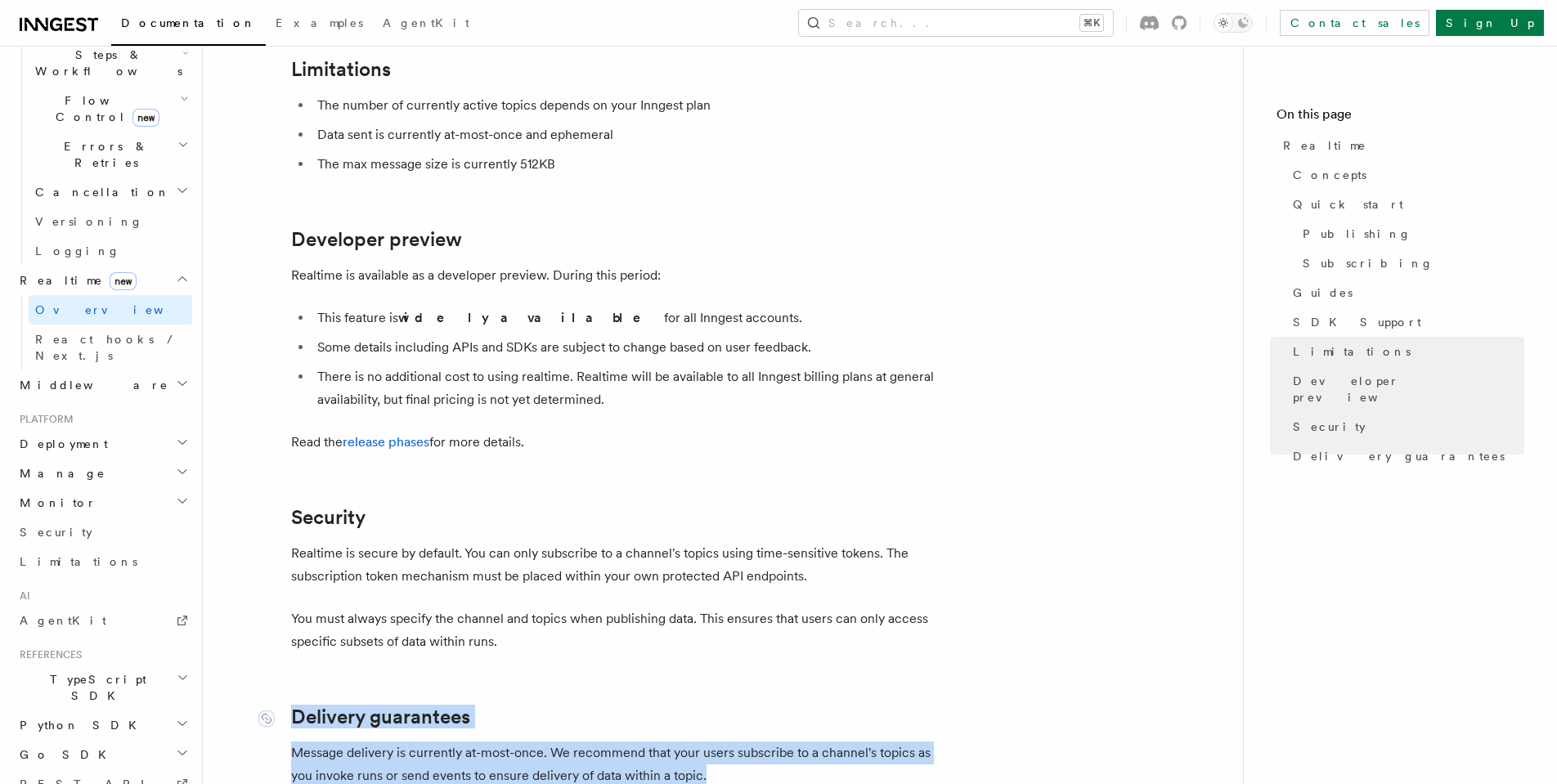
scroll to position [4778, 0]
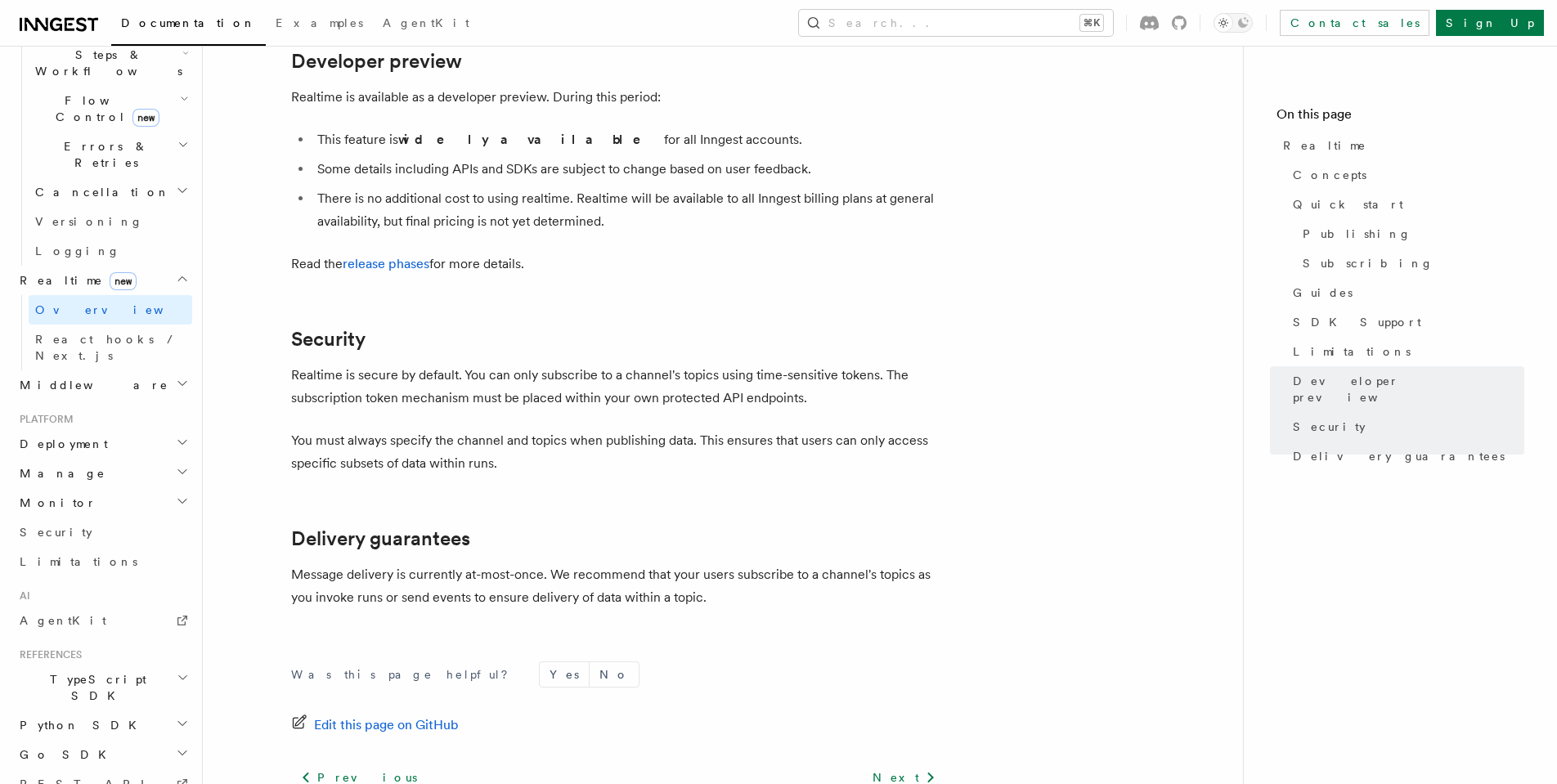
drag, startPoint x: 771, startPoint y: 489, endPoint x: 752, endPoint y: 487, distance: 19.1
click at [770, 563] on p "Message delivery is currently at-most-once. We recommend that your users subscr…" at bounding box center [617, 586] width 654 height 46
